Goal: Task Accomplishment & Management: Use online tool/utility

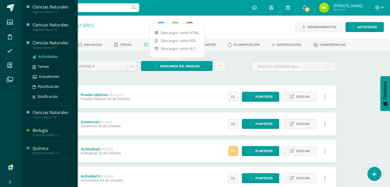
click at [46, 55] on span "Actividades" at bounding box center [48, 56] width 20 height 5
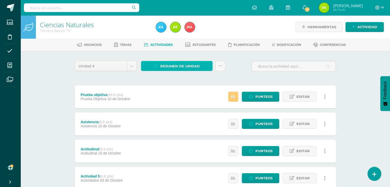
click at [184, 65] on span "Resumen de unidad" at bounding box center [179, 65] width 39 height 9
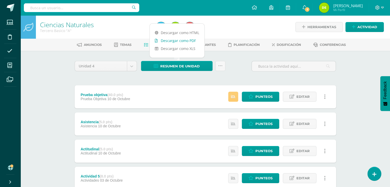
click at [189, 39] on link "Descargar como PDF" at bounding box center [177, 41] width 55 height 8
click at [193, 40] on link "Descargar como PDF" at bounding box center [177, 41] width 55 height 8
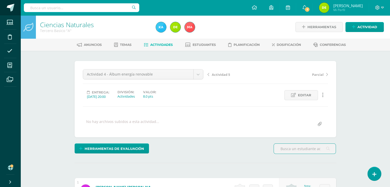
scroll to position [0, 0]
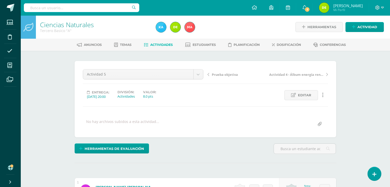
scroll to position [0, 0]
